Goal: Task Accomplishment & Management: Manage account settings

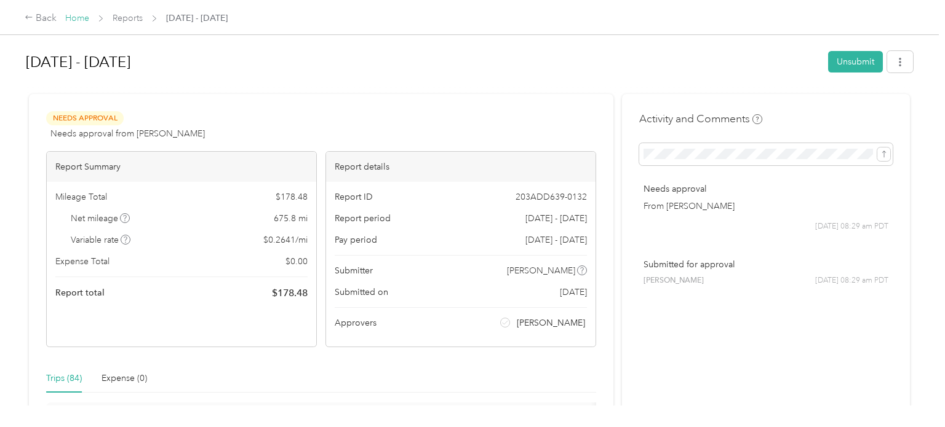
click at [82, 18] on link "Home" at bounding box center [77, 18] width 24 height 10
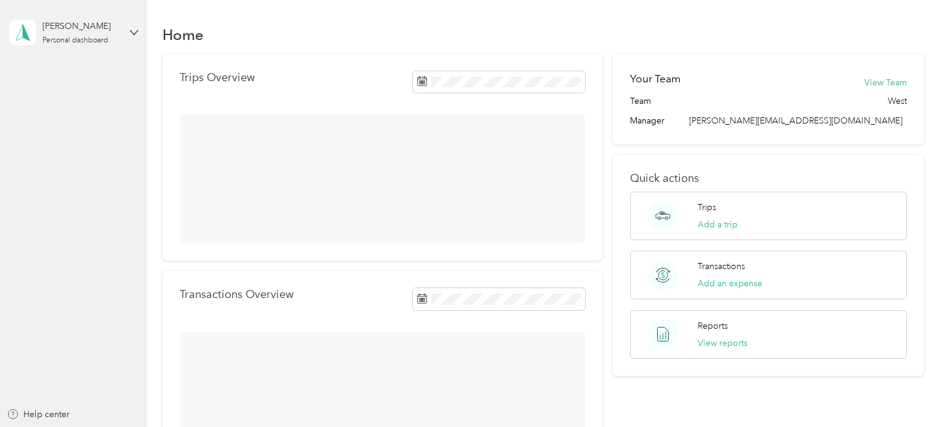
click at [82, 18] on div "[PERSON_NAME] Personal dashboard" at bounding box center [73, 32] width 129 height 43
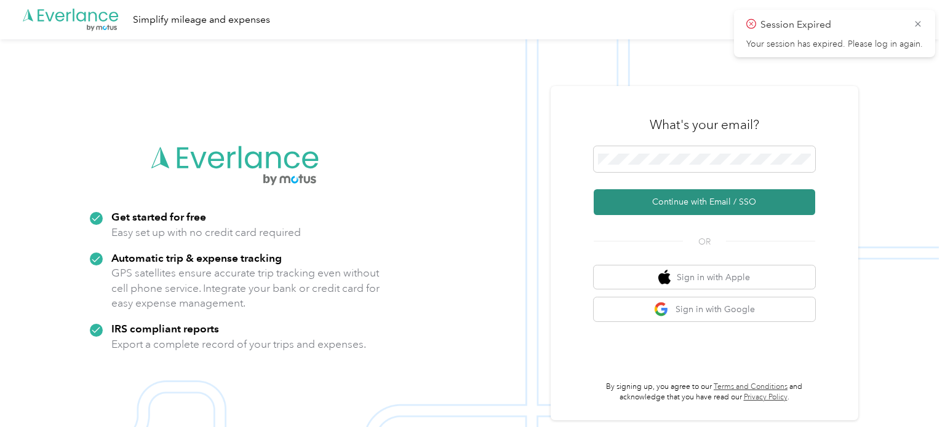
click at [653, 200] on button "Continue with Email / SSO" at bounding box center [703, 202] width 221 height 26
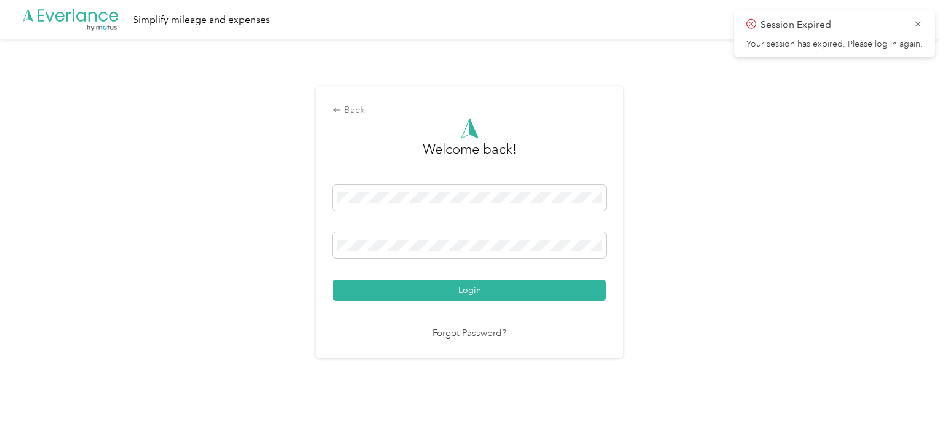
click at [333, 280] on button "Login" at bounding box center [469, 291] width 273 height 22
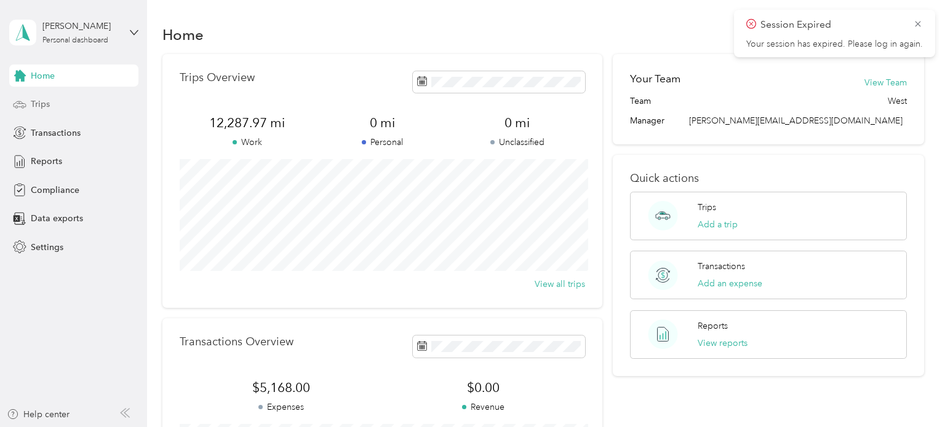
click at [43, 103] on span "Trips" at bounding box center [40, 104] width 19 height 13
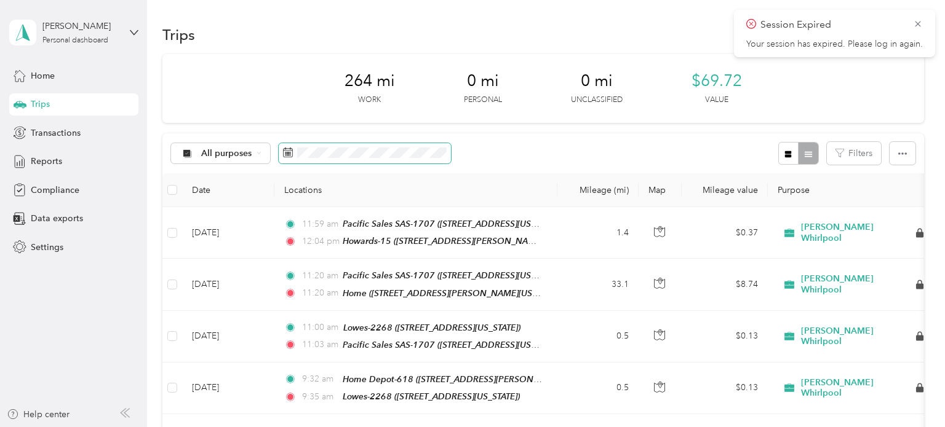
click at [296, 143] on span at bounding box center [365, 153] width 172 height 21
click at [296, 150] on span at bounding box center [365, 153] width 172 height 21
click at [290, 153] on rect at bounding box center [290, 153] width 1 height 1
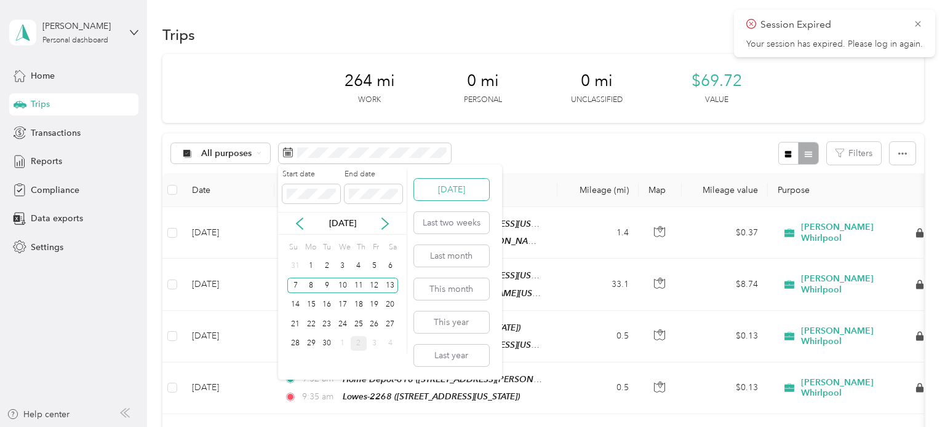
click at [469, 193] on button "[DATE]" at bounding box center [451, 190] width 75 height 22
